Goal: Check status: Check status

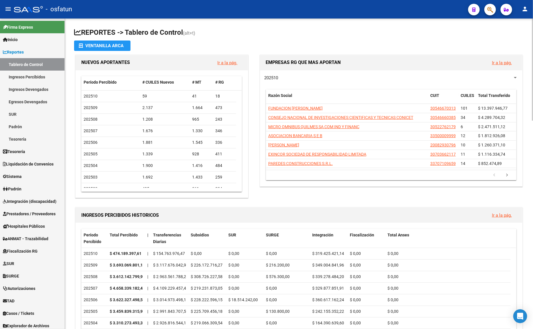
click at [382, 47] on app-file-import-inline "Ventanilla ARCA" at bounding box center [299, 46] width 450 height 10
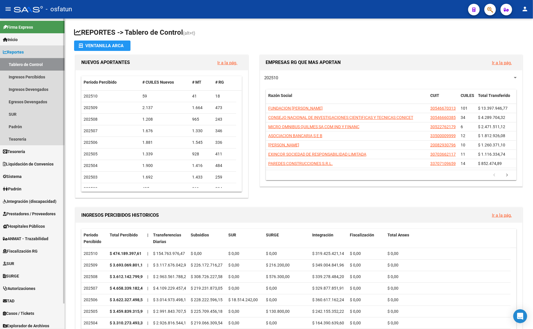
drag, startPoint x: 21, startPoint y: 63, endPoint x: 25, endPoint y: 75, distance: 13.3
click at [21, 63] on link "Tablero de Control" at bounding box center [32, 64] width 65 height 12
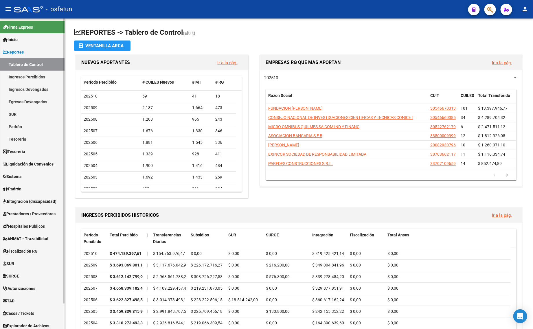
click at [11, 199] on span "Integración (discapacidad)" at bounding box center [30, 201] width 54 height 6
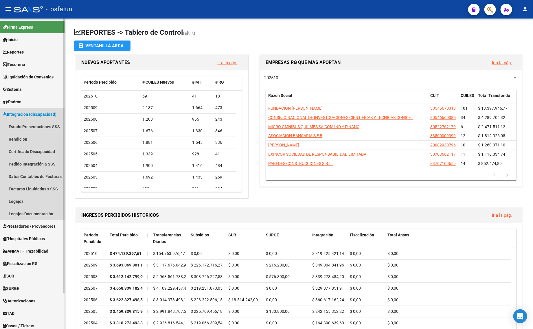
click at [29, 116] on span "Integración (discapacidad)" at bounding box center [30, 114] width 54 height 6
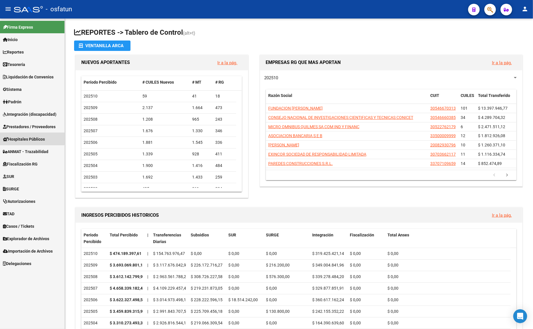
click at [27, 133] on link "Hospitales Públicos" at bounding box center [32, 139] width 65 height 12
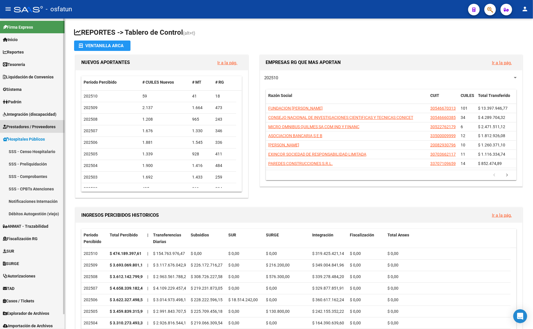
click at [27, 128] on span "Prestadores / Proveedores" at bounding box center [29, 127] width 53 height 6
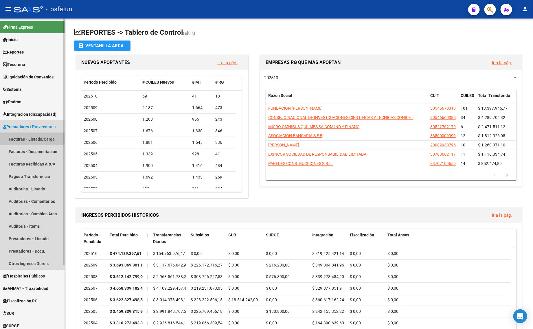
click at [27, 138] on link "Facturas - Listado/Carga" at bounding box center [32, 139] width 65 height 12
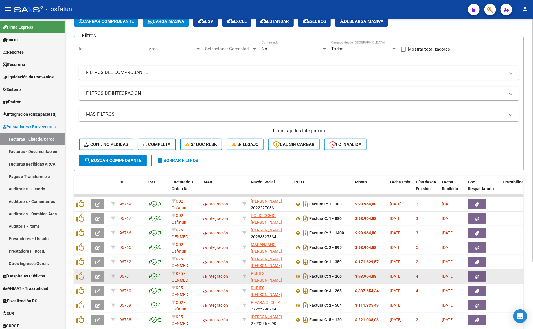
scroll to position [85, 0]
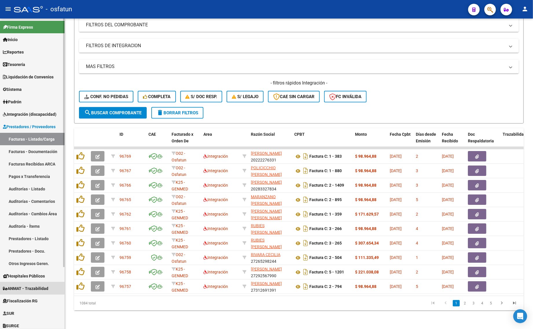
click at [27, 286] on span "ANMAT - Trazabilidad" at bounding box center [25, 288] width 45 height 6
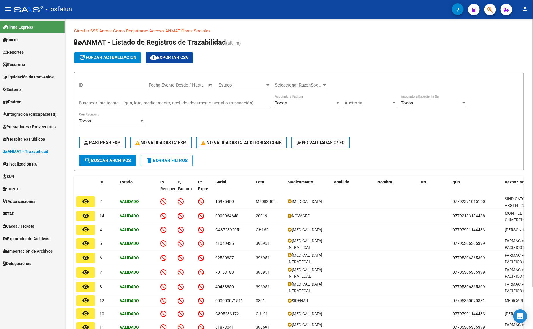
click at [209, 103] on input "Buscador Inteligente ...(gtin, lote, medicamento, apellido, documento, serial o…" at bounding box center [175, 102] width 192 height 5
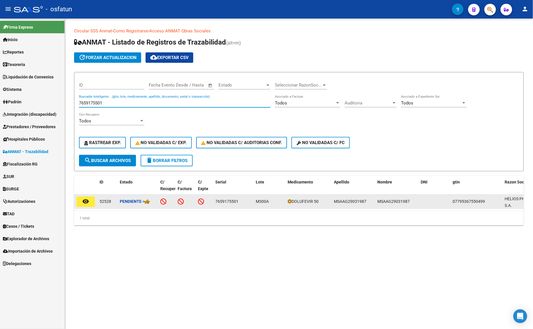
type input "7659175501"
click at [84, 199] on mat-icon "remove_red_eye" at bounding box center [85, 201] width 7 height 7
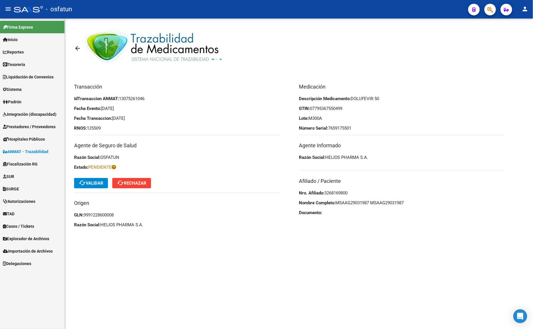
click at [96, 180] on button "cached Validar" at bounding box center [91, 183] width 34 height 10
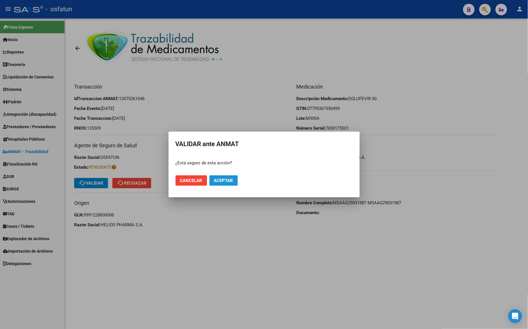
click at [223, 183] on button "Aceptar" at bounding box center [223, 180] width 28 height 10
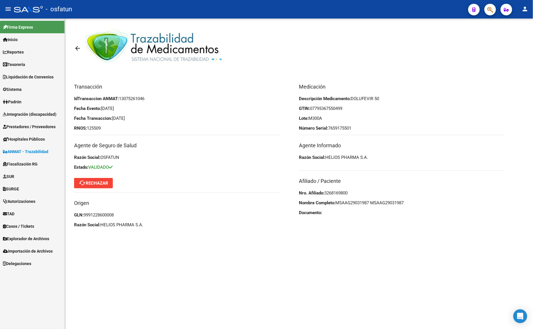
click at [77, 48] on mat-icon "arrow_back" at bounding box center [77, 48] width 7 height 7
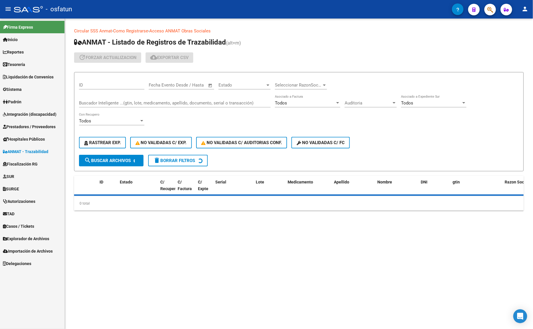
click at [197, 104] on input "Buscador Inteligente ...(gtin, lote, medicamento, apellido, documento, serial o…" at bounding box center [175, 102] width 192 height 5
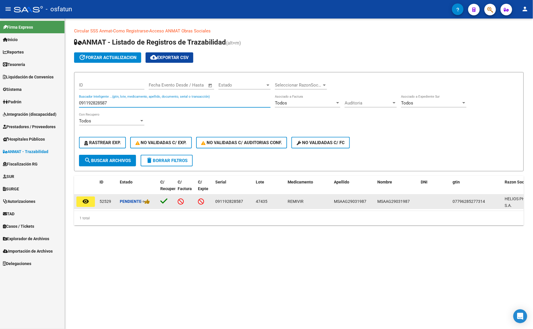
type input "091192828587"
click at [78, 204] on button "remove_red_eye" at bounding box center [85, 202] width 19 height 10
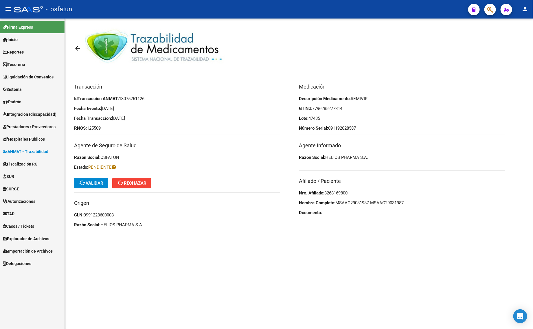
click at [100, 188] on mat-toolbar-row "cached Validar cached Rechazar" at bounding box center [177, 183] width 206 height 19
click at [92, 185] on span "cached Validar" at bounding box center [91, 183] width 25 height 5
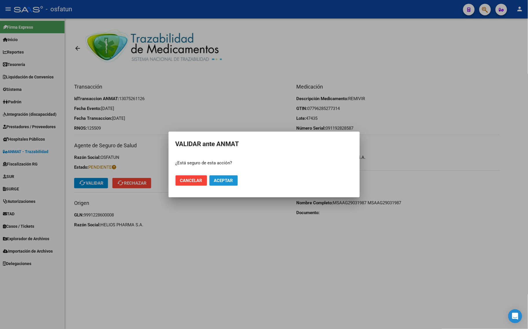
click at [222, 185] on button "Aceptar" at bounding box center [223, 180] width 28 height 10
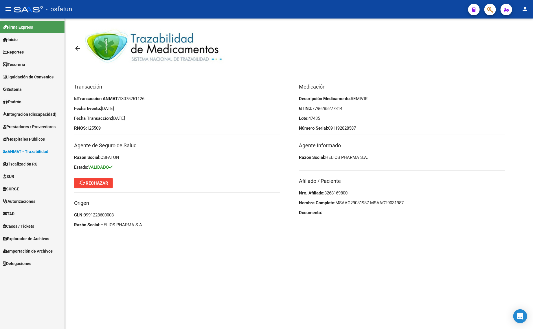
drag, startPoint x: 70, startPoint y: 48, endPoint x: 104, endPoint y: 49, distance: 33.9
click at [71, 48] on div "arrow_back Transacción IdTransaccion ANMAT: 13075261126 Fecha Evento: [DATE] Fe…" at bounding box center [299, 132] width 468 height 227
click at [74, 47] on mat-icon "arrow_back" at bounding box center [77, 48] width 7 height 7
